Goal: Navigation & Orientation: Understand site structure

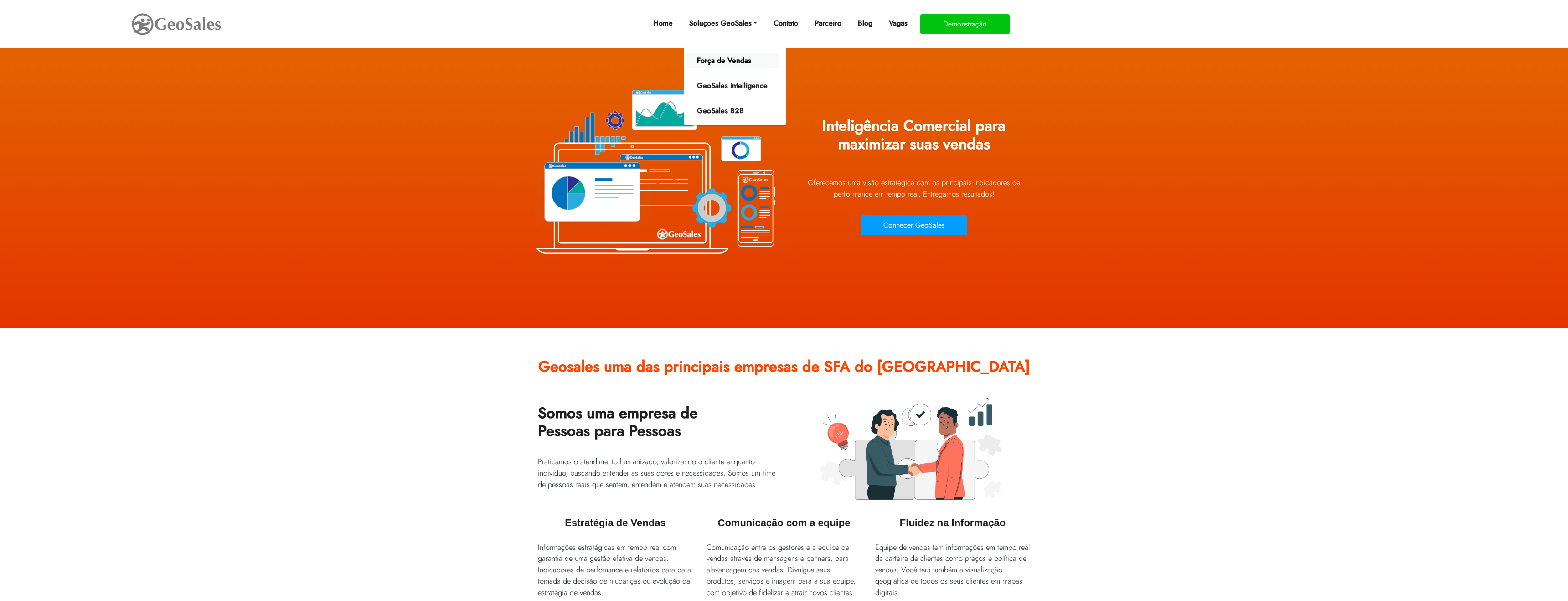
click at [729, 59] on link "Força de Vendas" at bounding box center [732, 61] width 93 height 15
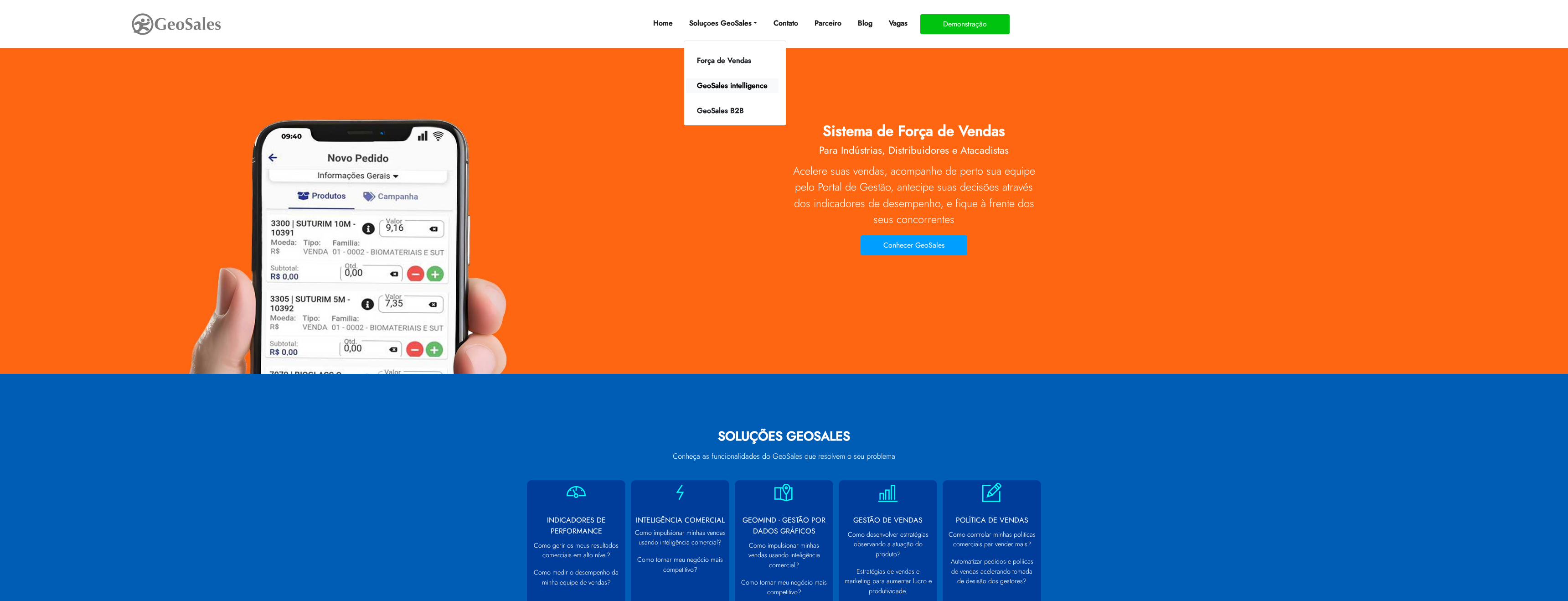
click at [732, 87] on link "GeoSales intelligence" at bounding box center [732, 86] width 93 height 15
